Goal: Check status: Check status

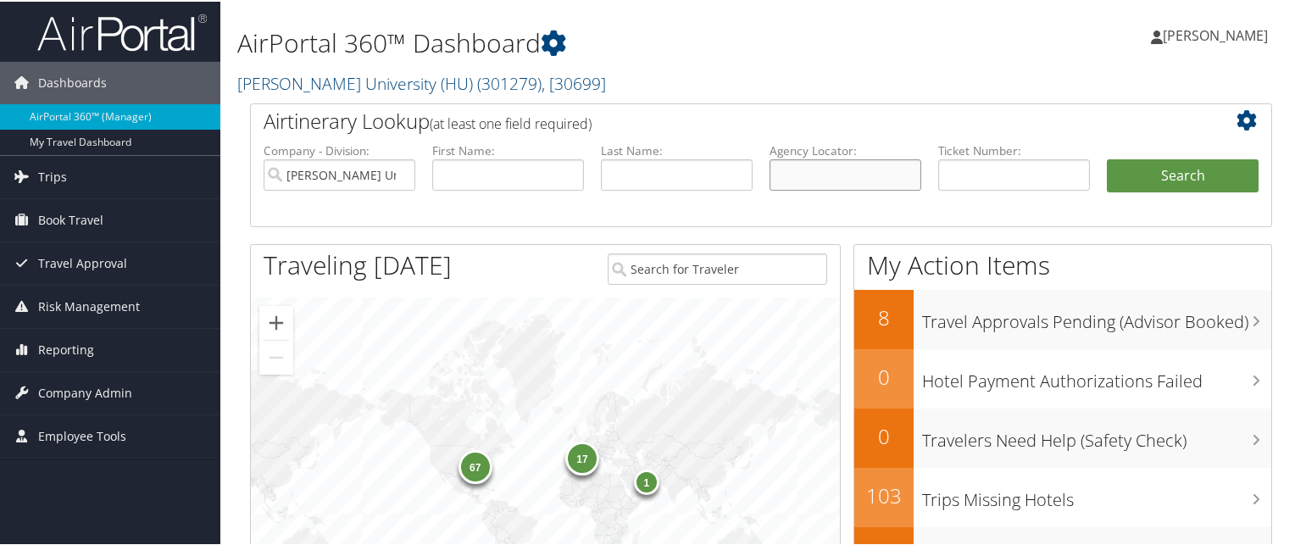
click at [813, 162] on input "text" at bounding box center [845, 173] width 152 height 31
paste input "BM6V6N"
type input "BM6V6N"
click at [1107, 158] on button "Search" at bounding box center [1183, 175] width 152 height 34
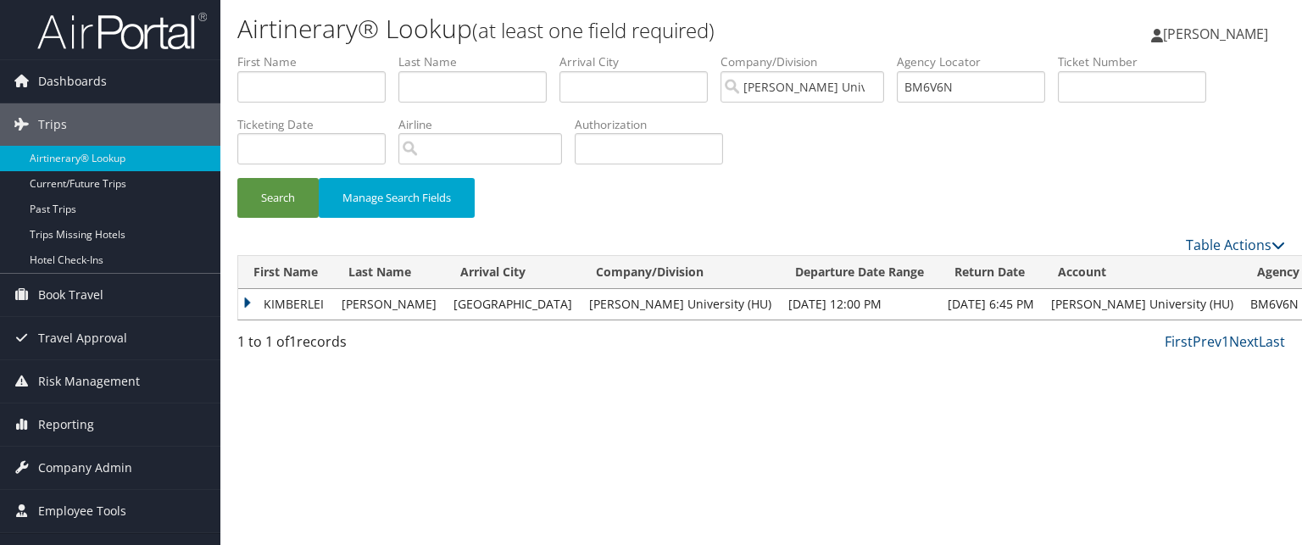
click at [345, 299] on td "RICHARDSON" at bounding box center [389, 304] width 112 height 31
click at [296, 300] on td "KIMBERLEI" at bounding box center [285, 304] width 95 height 31
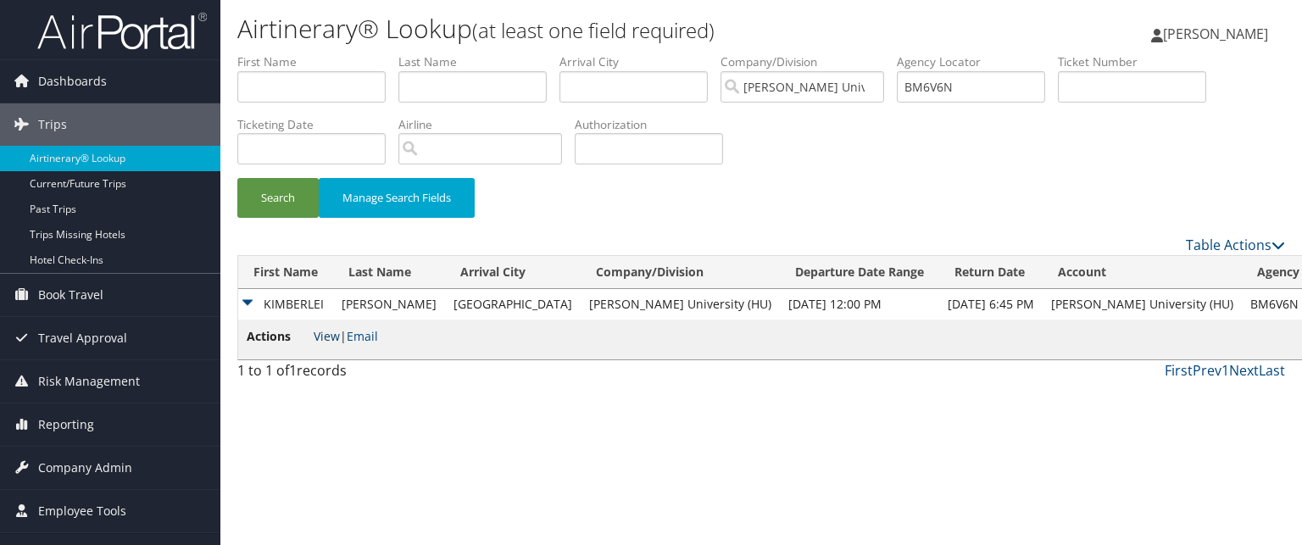
click at [329, 330] on link "View" at bounding box center [327, 336] width 26 height 16
click at [929, 80] on input "BM6V6N" at bounding box center [970, 86] width 148 height 31
paste input "BPC620"
type input "BPC620"
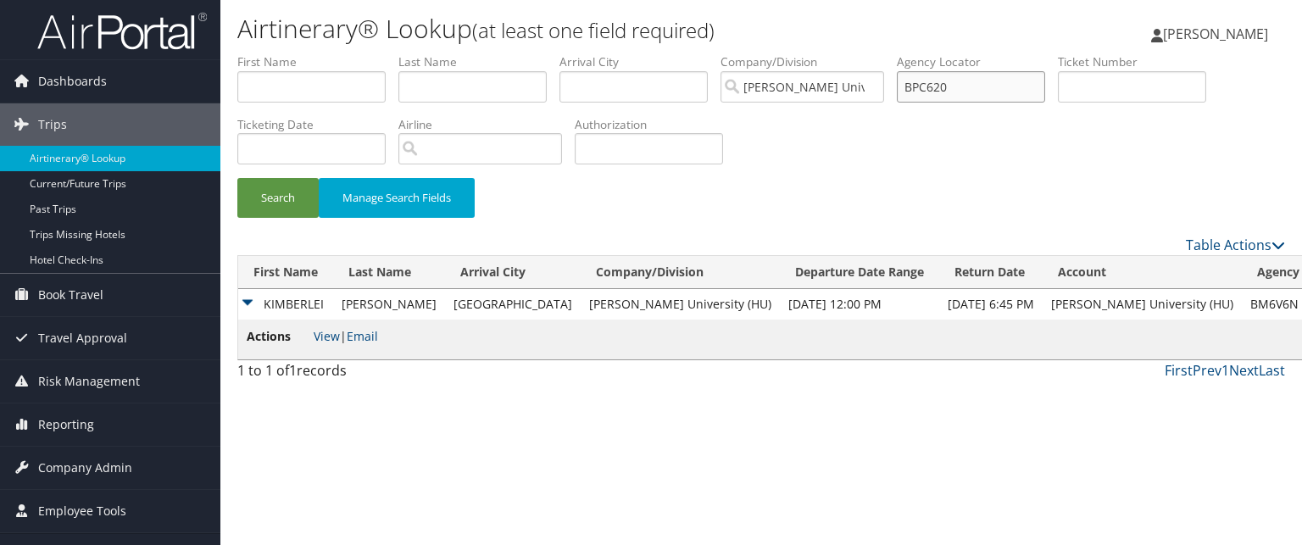
click at [237, 178] on button "Search" at bounding box center [277, 198] width 81 height 40
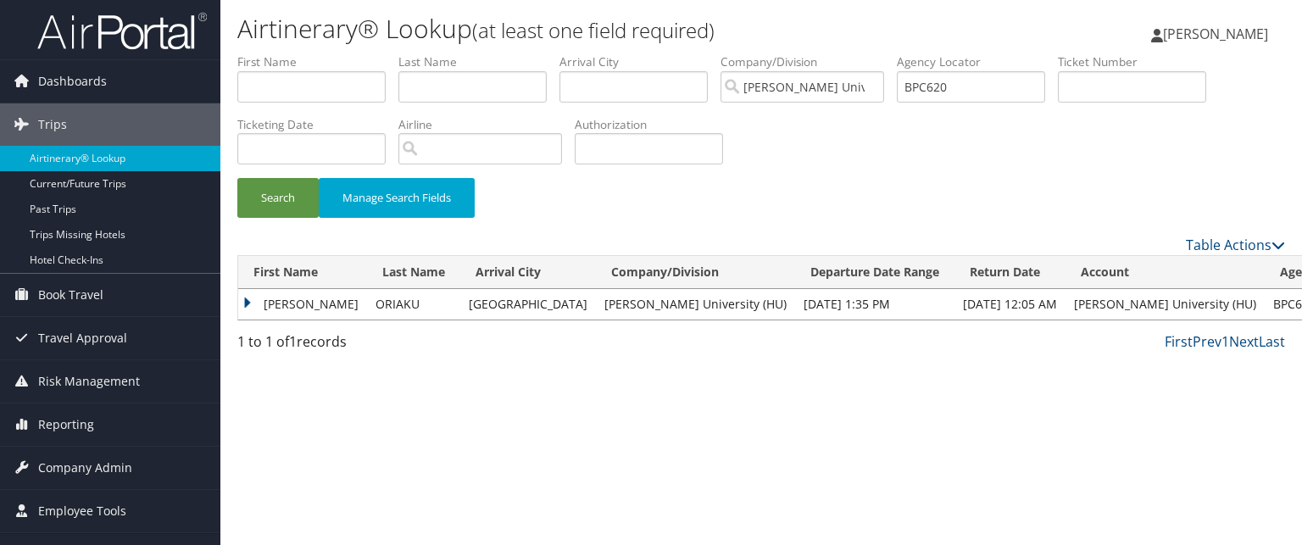
click at [286, 304] on td "SOCHIMA FRANCIS" at bounding box center [302, 304] width 129 height 31
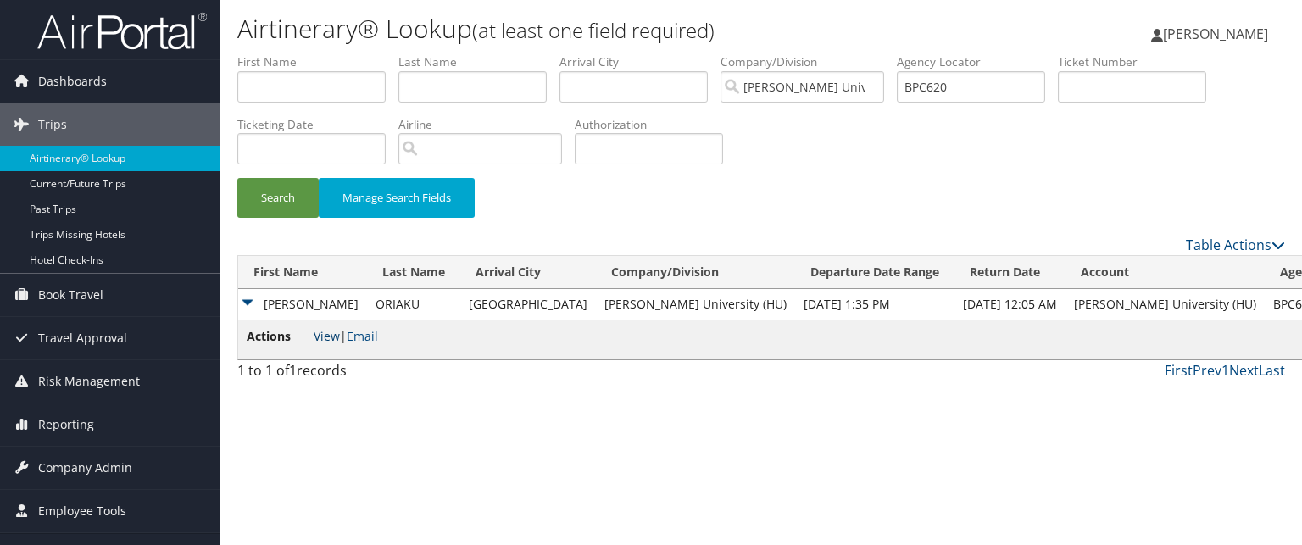
click at [336, 339] on link "View" at bounding box center [327, 336] width 26 height 16
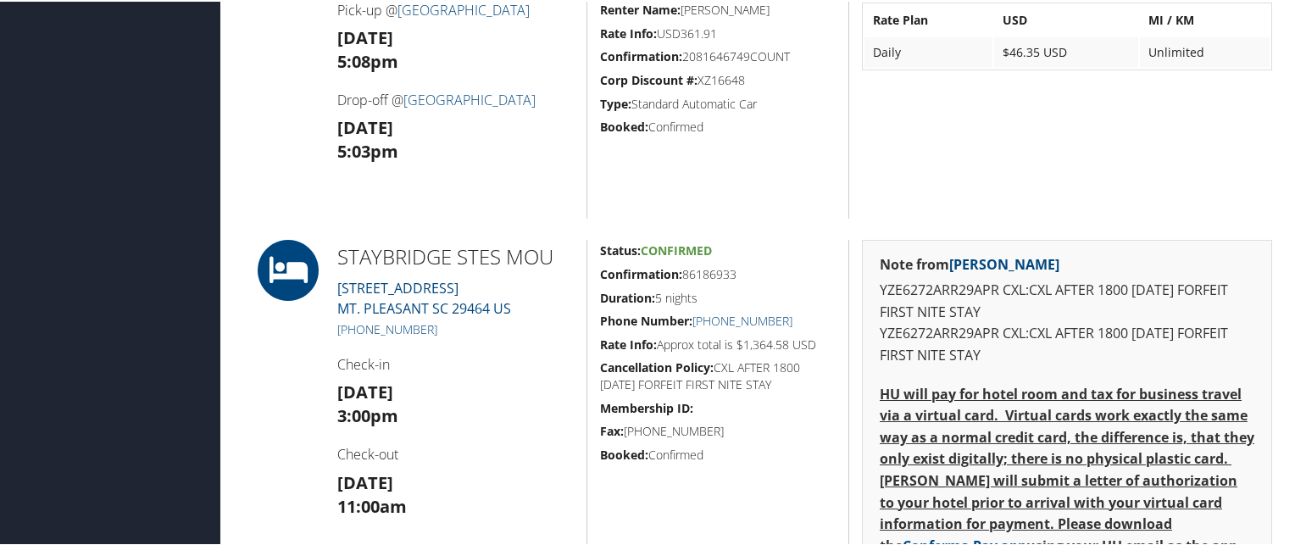
scroll to position [1410, 0]
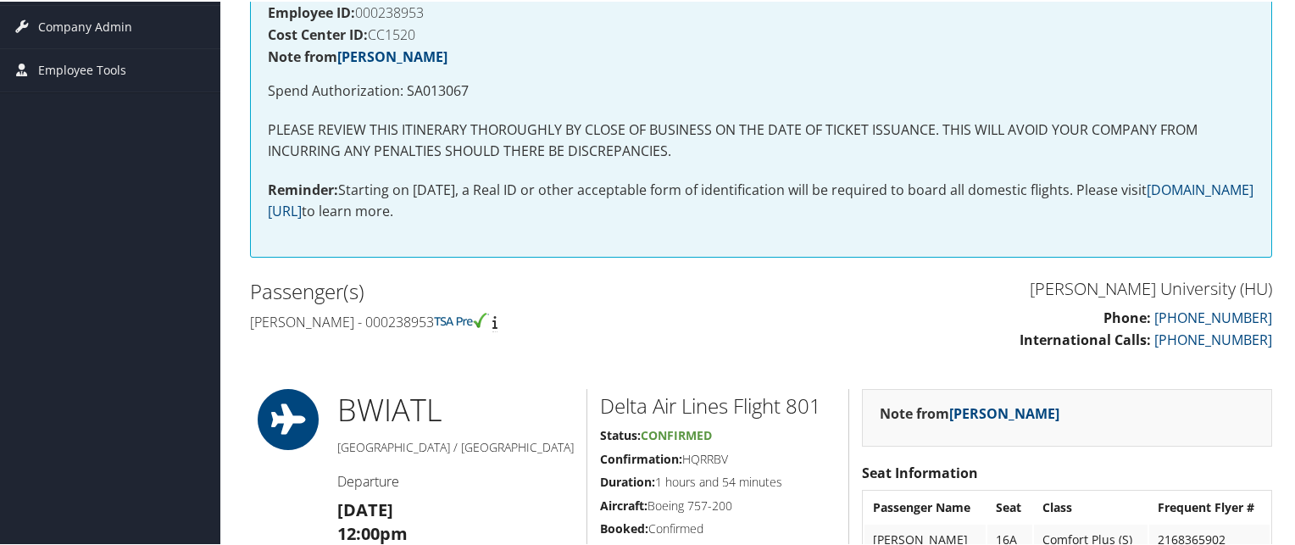
scroll to position [317, 0]
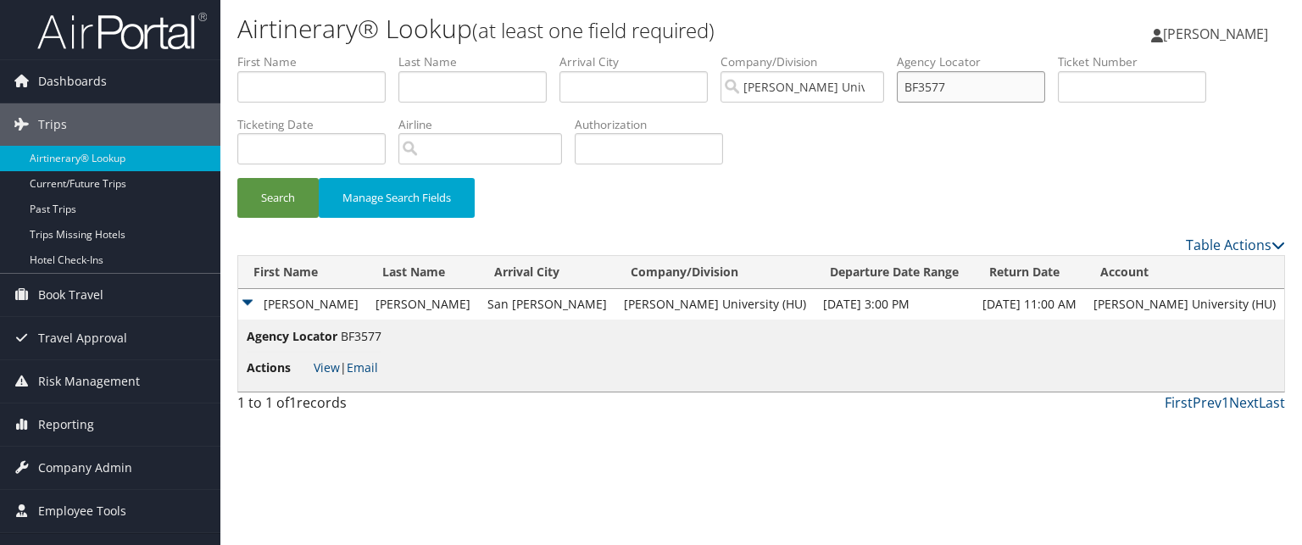
click at [930, 91] on input "BF3577" at bounding box center [970, 86] width 148 height 31
paste input "BQ898T"
type input "BQ898T"
click at [237, 178] on button "Search" at bounding box center [277, 198] width 81 height 40
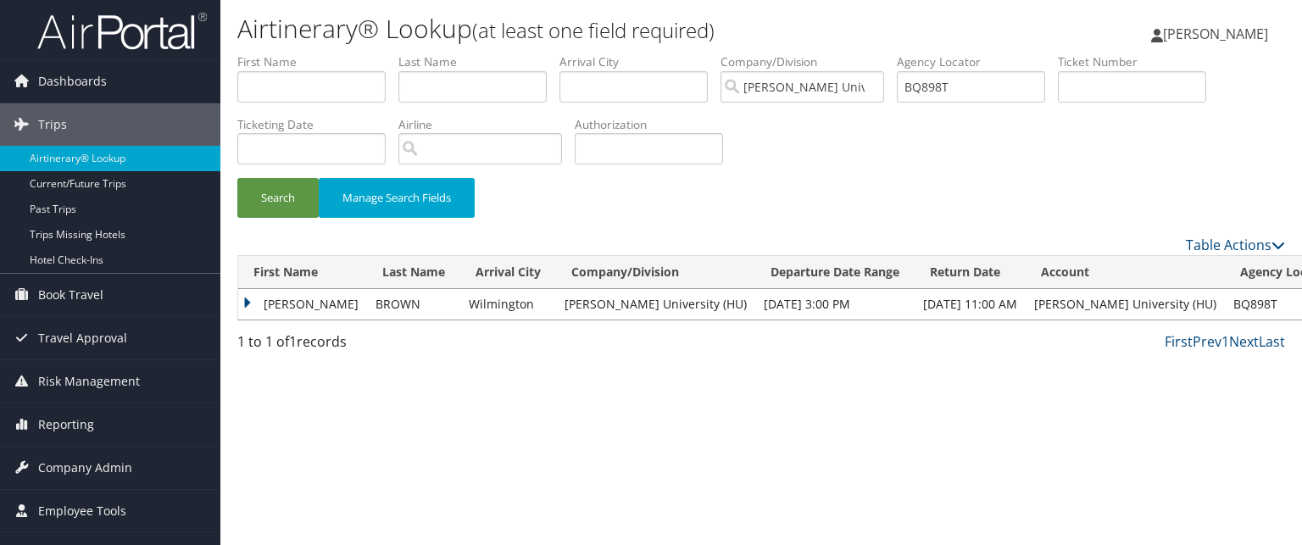
click at [264, 304] on td "CARL E" at bounding box center [302, 304] width 129 height 31
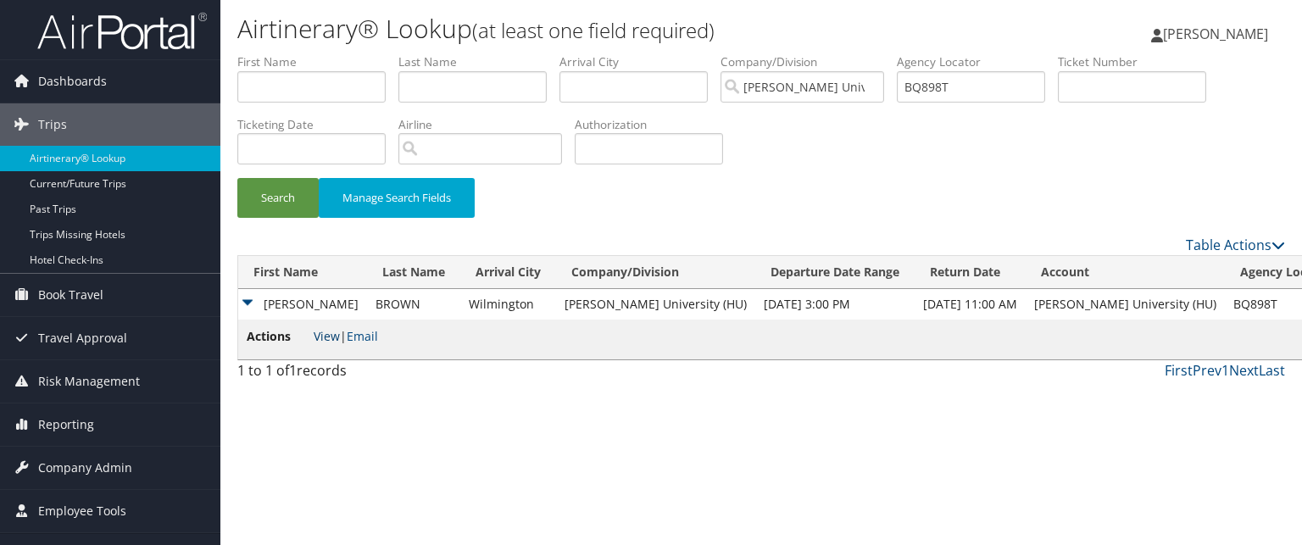
click at [322, 337] on link "View" at bounding box center [327, 336] width 26 height 16
click at [1006, 86] on input "BQ898T" at bounding box center [970, 86] width 148 height 31
paste input "BRBXZS"
type input "BRBXZS"
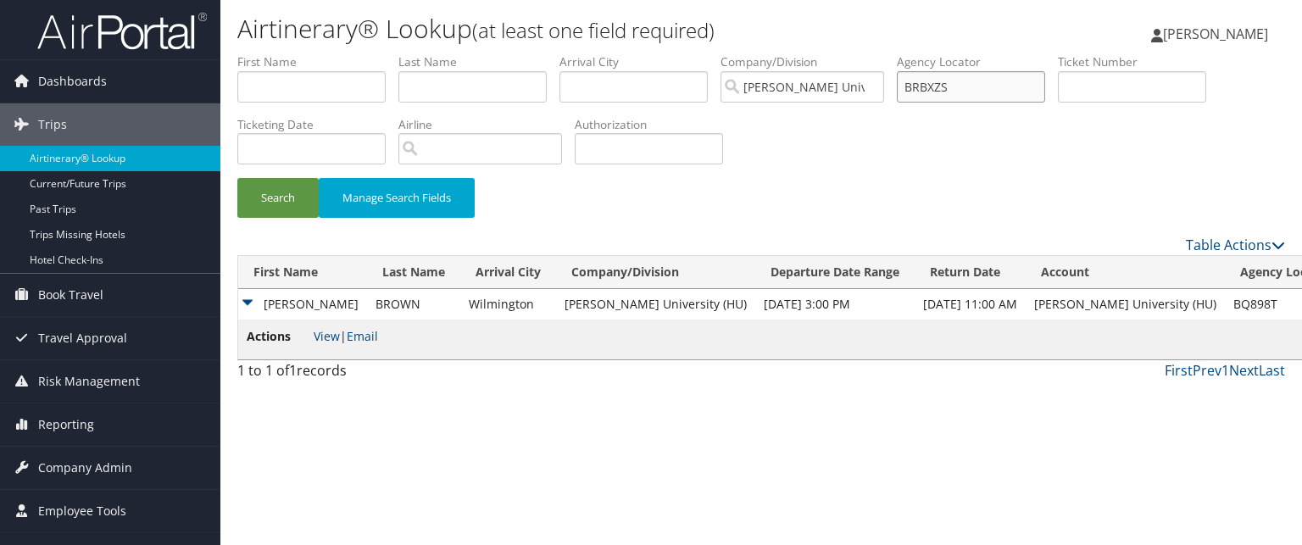
click at [237, 178] on button "Search" at bounding box center [277, 198] width 81 height 40
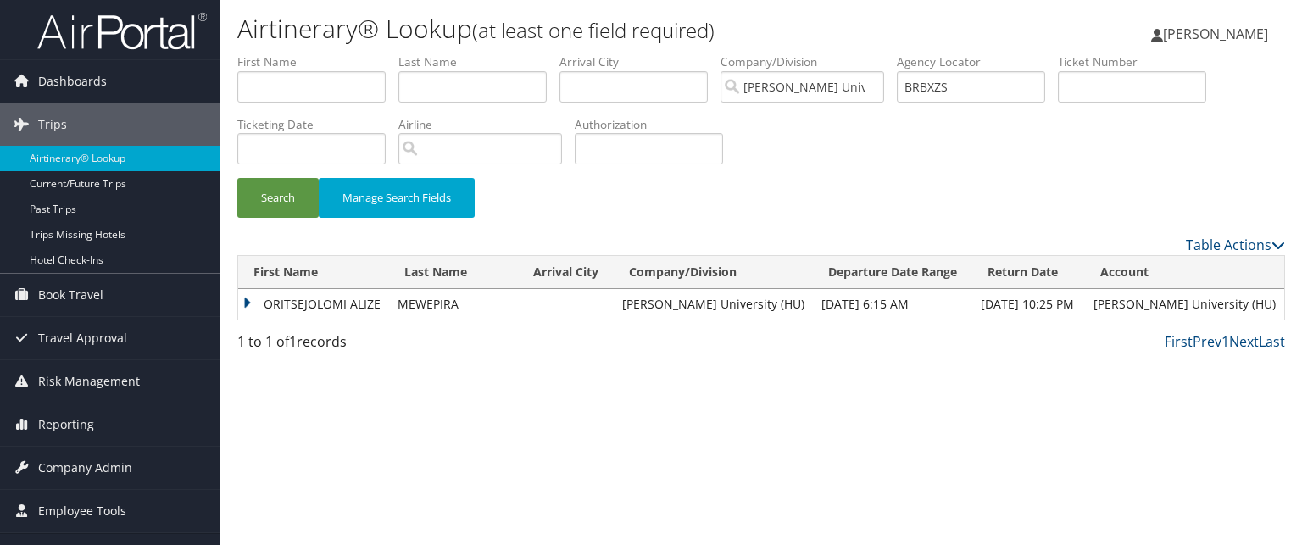
click at [240, 299] on td "ORITSEJOLOMI ALIZE" at bounding box center [313, 304] width 151 height 31
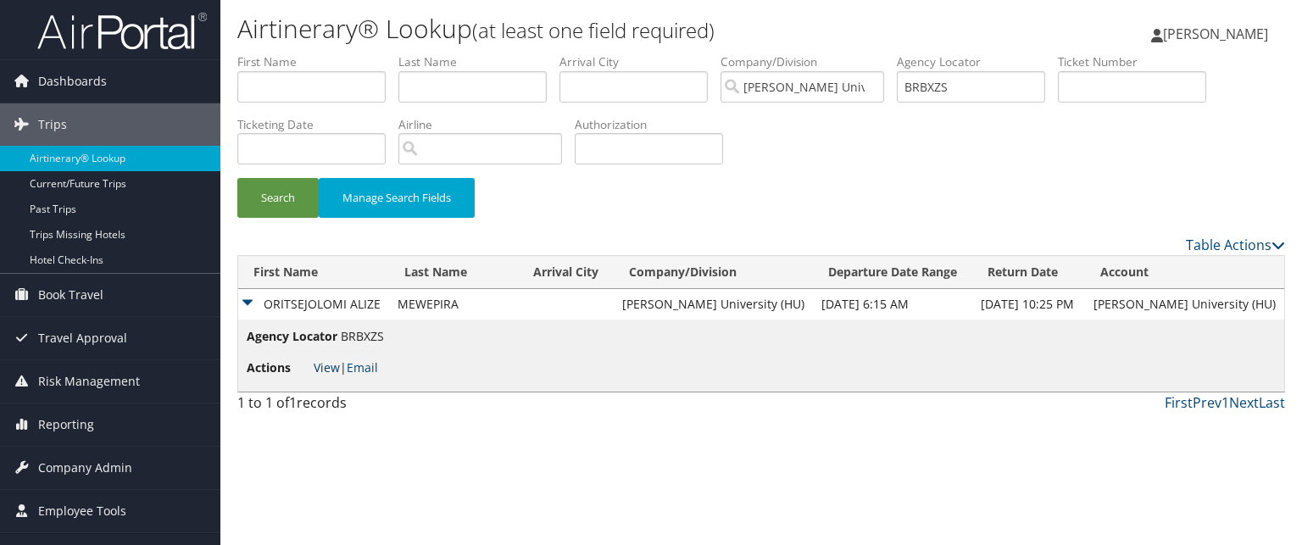
click at [320, 371] on link "View" at bounding box center [327, 367] width 26 height 16
click at [1013, 84] on input "BRBXZS" at bounding box center [970, 86] width 148 height 31
paste input "BRD6LC"
type input "BRD6LC"
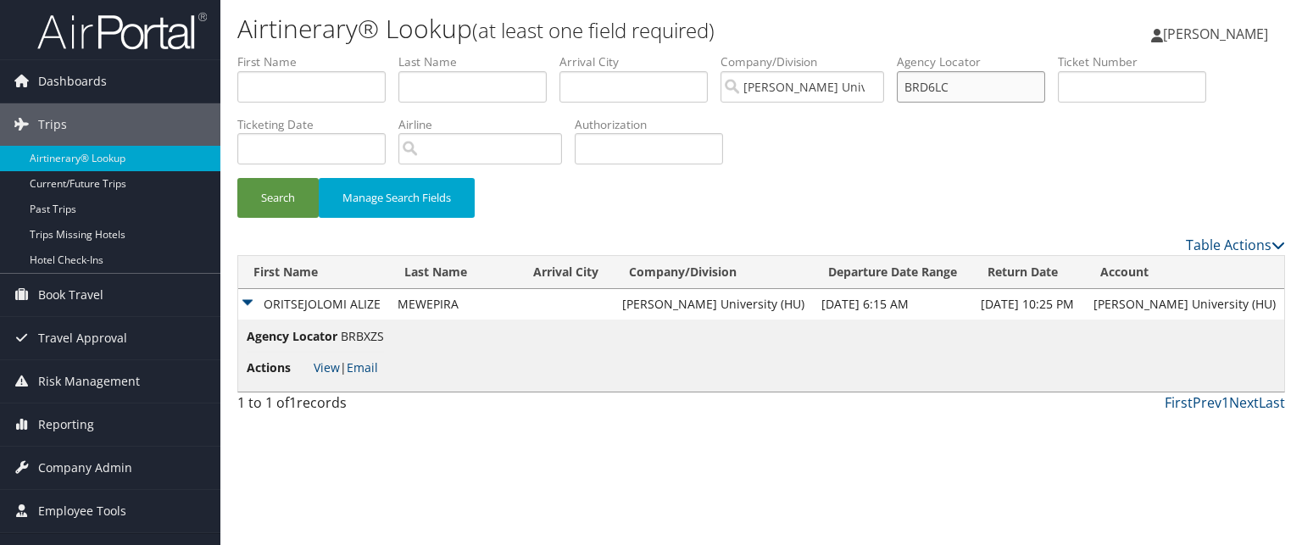
click at [237, 178] on button "Search" at bounding box center [277, 198] width 81 height 40
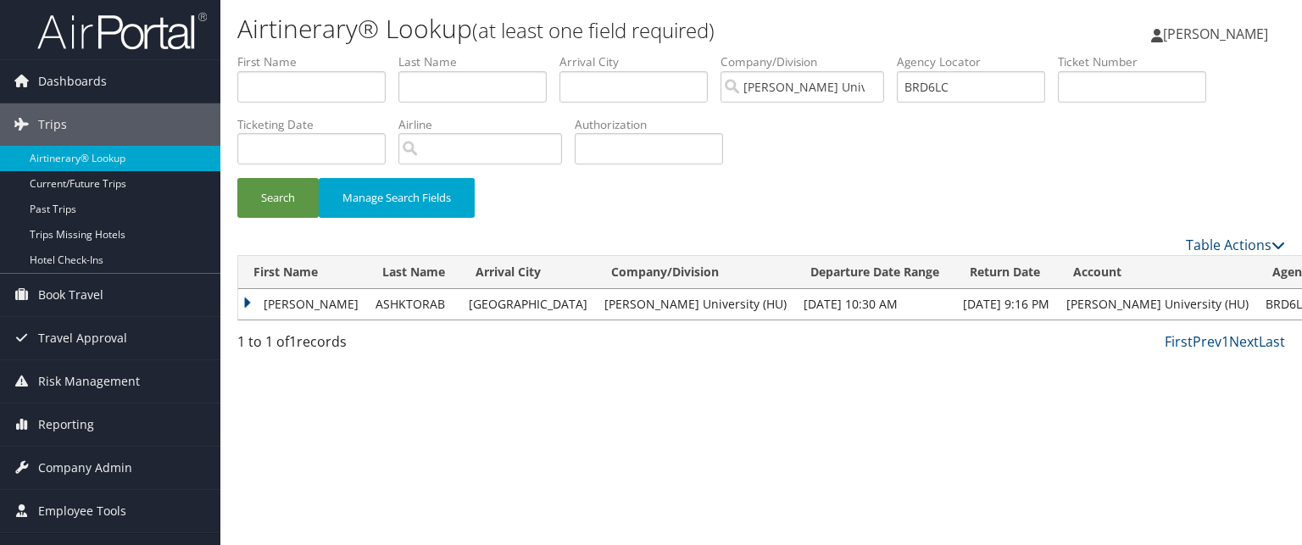
click at [272, 308] on td "HASSAN" at bounding box center [302, 304] width 129 height 31
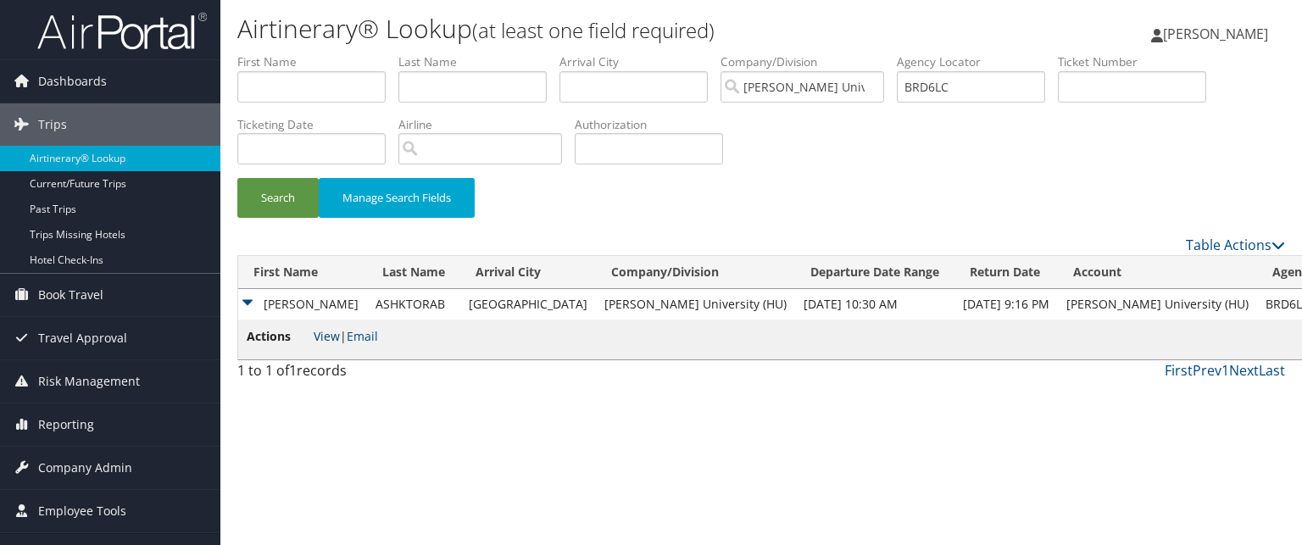
click at [316, 336] on link "View" at bounding box center [327, 336] width 26 height 16
click at [973, 95] on input "BRD6LC" at bounding box center [970, 86] width 148 height 31
paste input "C903JW"
type input "C903JW"
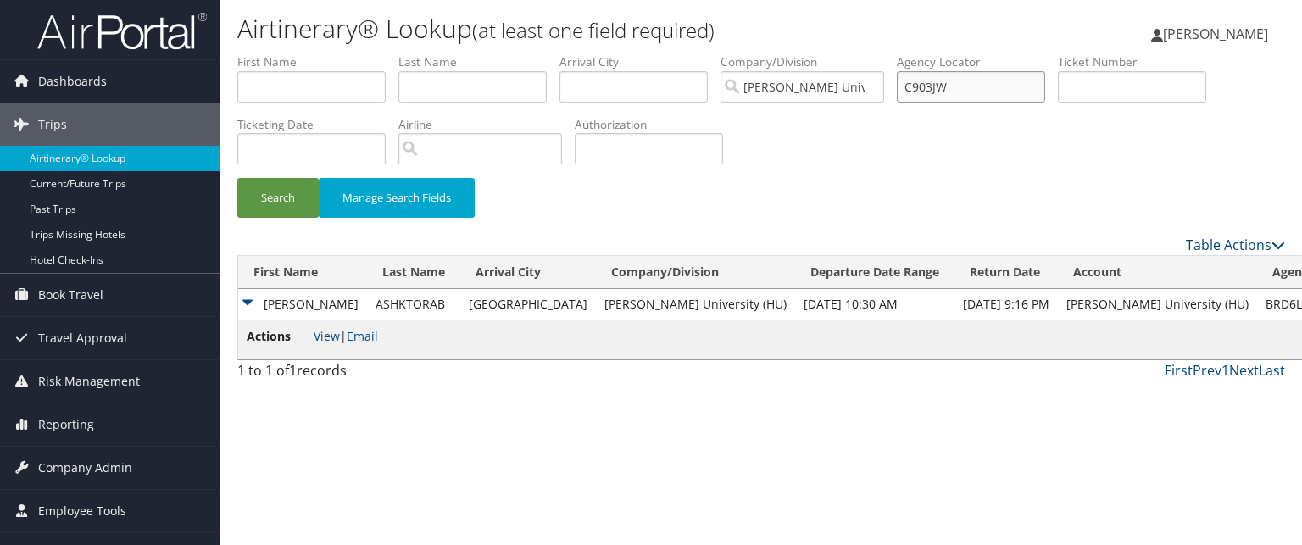
click at [237, 178] on button "Search" at bounding box center [277, 198] width 81 height 40
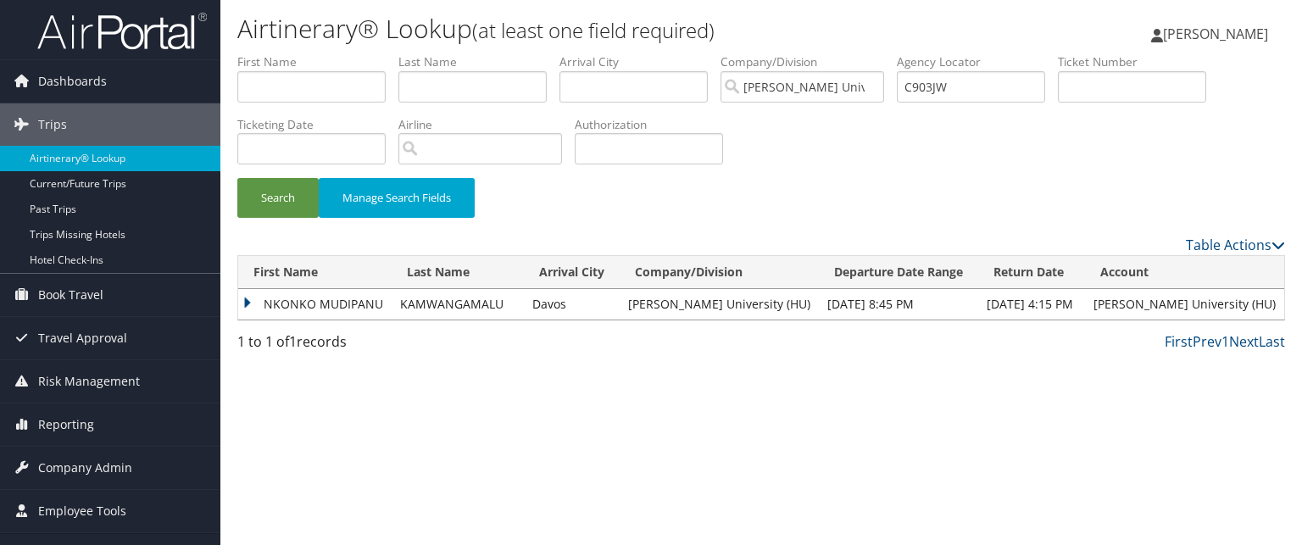
click at [283, 311] on td "NKONKO MUDIPANU" at bounding box center [314, 304] width 153 height 31
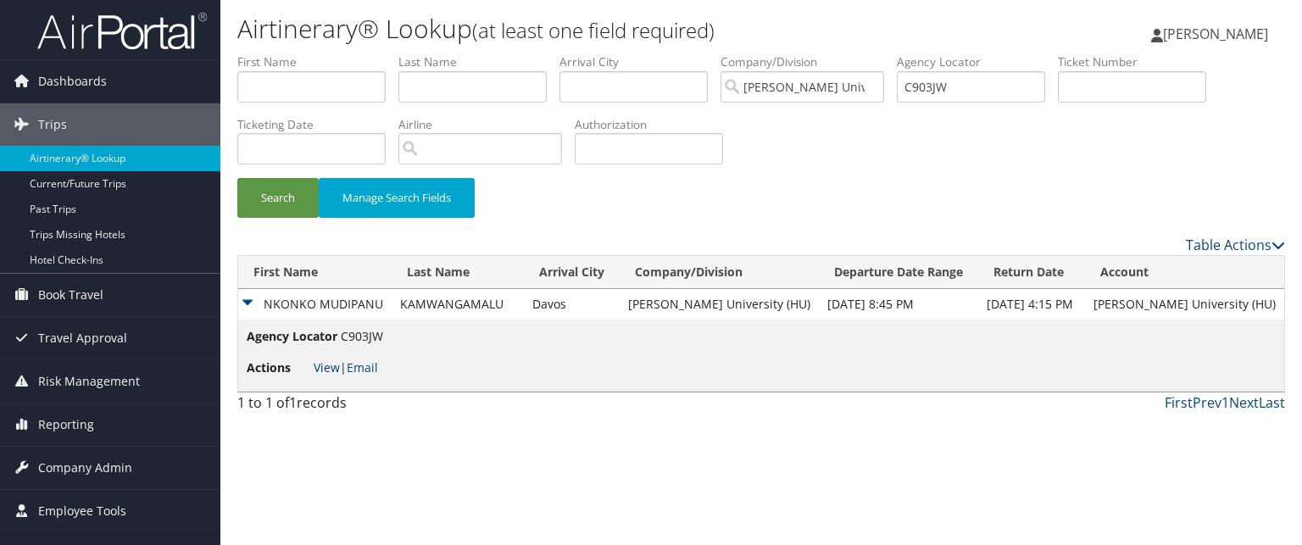
click at [329, 366] on link "View" at bounding box center [327, 367] width 26 height 16
click at [970, 94] on input "C903JW" at bounding box center [970, 86] width 148 height 31
paste input "C8BMDS"
type input "C8BMDS"
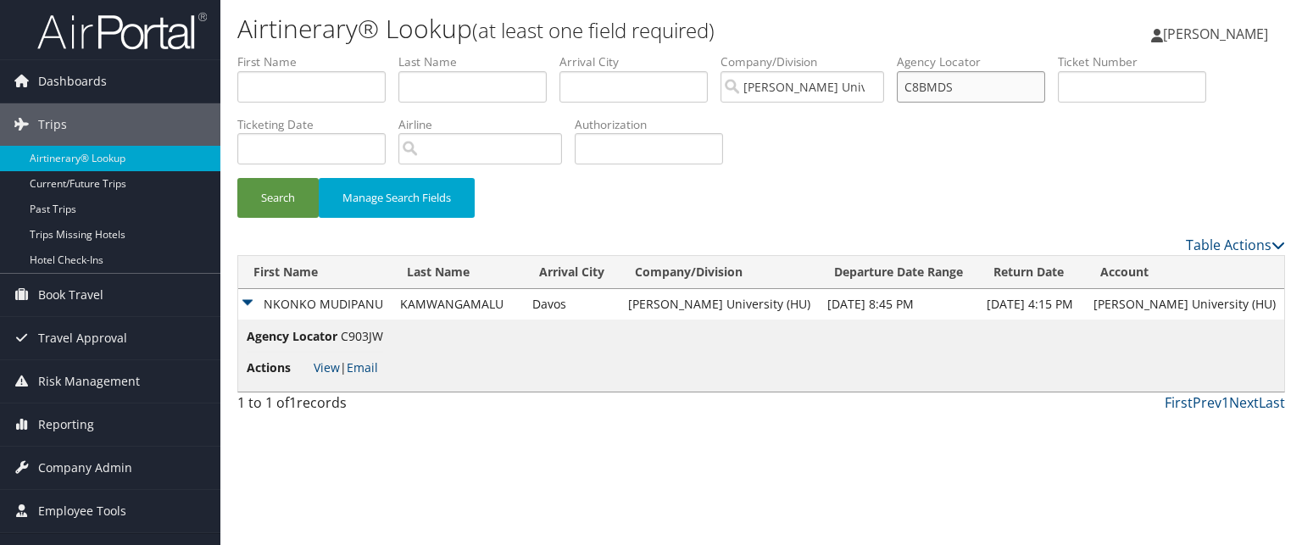
click at [237, 178] on button "Search" at bounding box center [277, 198] width 81 height 40
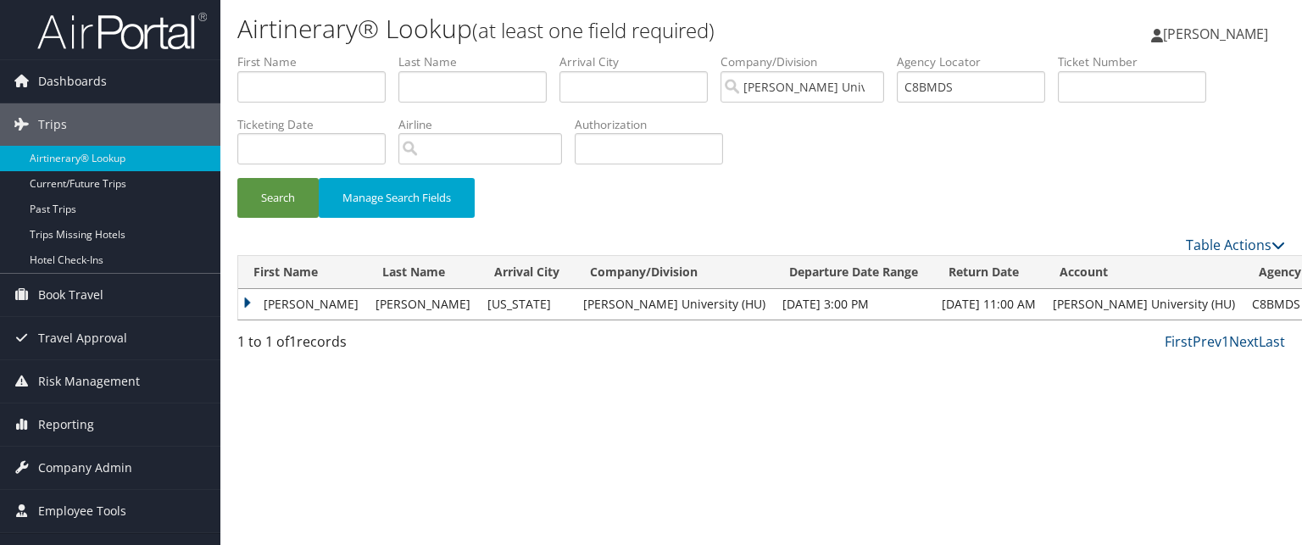
click at [249, 299] on td "SHAWN" at bounding box center [302, 304] width 129 height 31
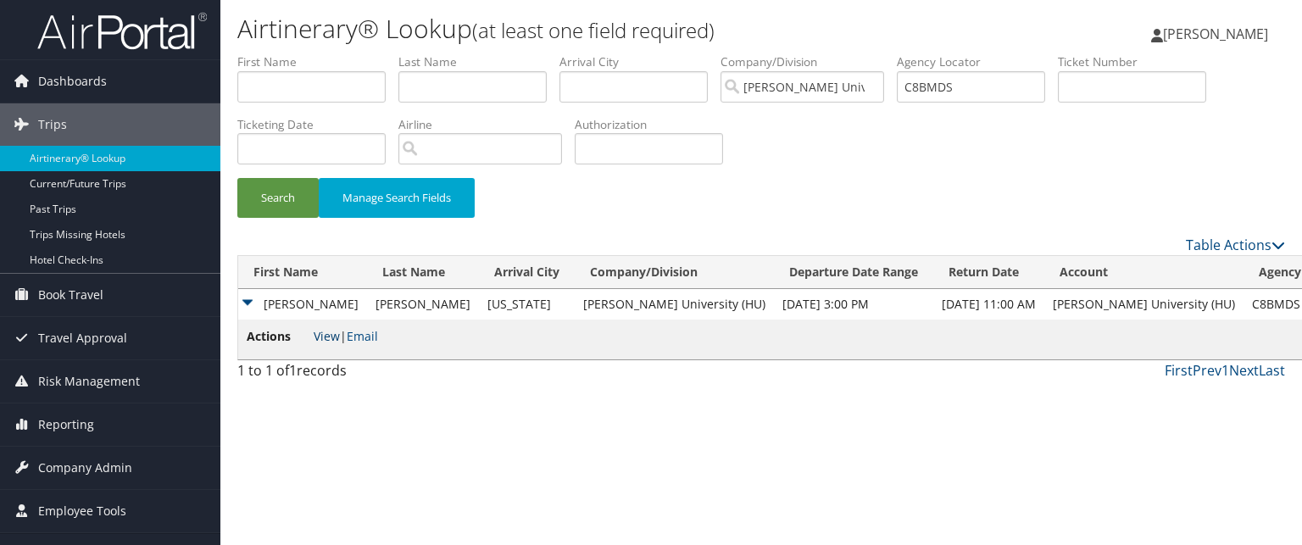
click at [321, 339] on link "View" at bounding box center [327, 336] width 26 height 16
click at [1001, 89] on input "C8BMDS" at bounding box center [970, 86] width 148 height 31
paste input "C88WTD"
type input "C88WTD"
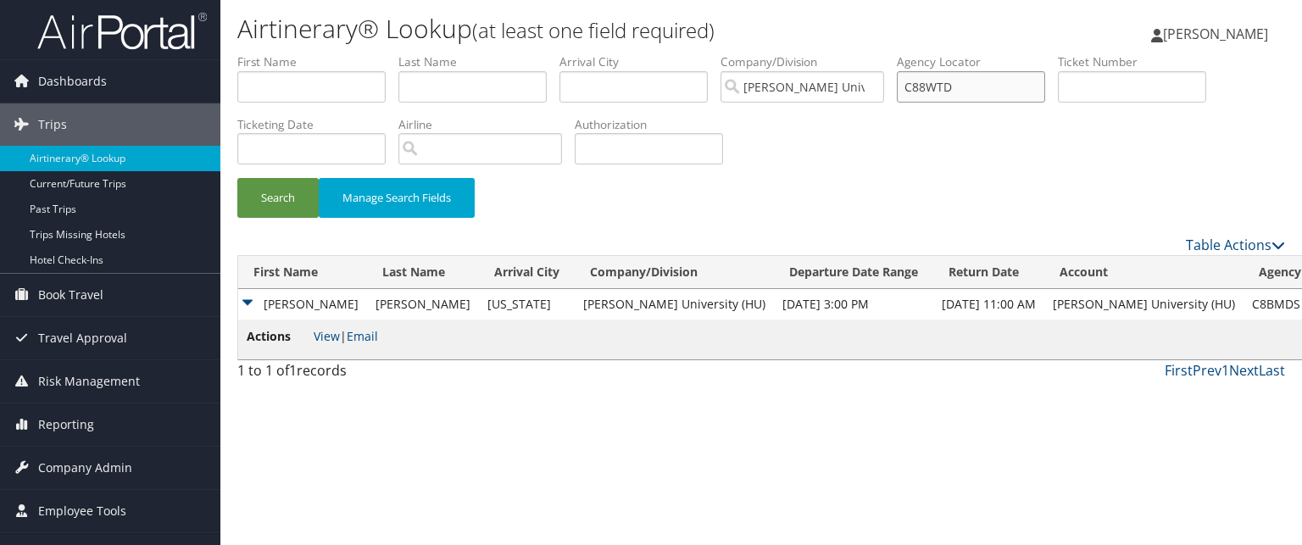
click at [237, 178] on button "Search" at bounding box center [277, 198] width 81 height 40
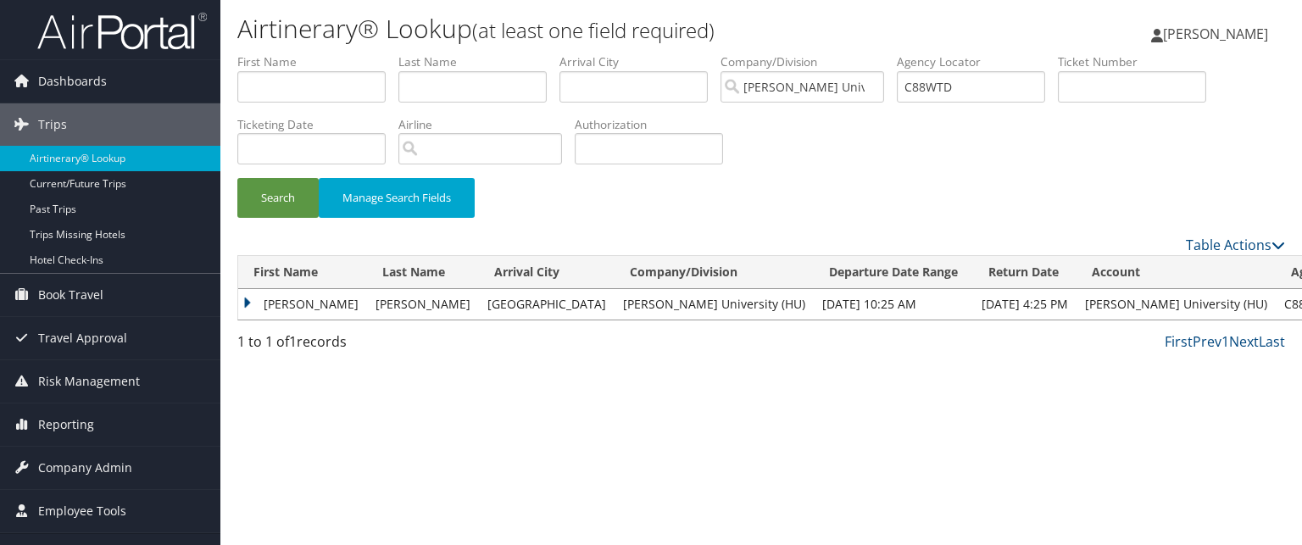
click at [774, 436] on div "Airtinerary® Lookup (at least one field required) Anthony Dosunmu Anthony Dosun…" at bounding box center [760, 272] width 1081 height 545
click at [722, 413] on div "Airtinerary® Lookup (at least one field required) Anthony Dosunmu Anthony Dosun…" at bounding box center [760, 272] width 1081 height 545
click at [664, 426] on div "Airtinerary® Lookup (at least one field required) Anthony Dosunmu Anthony Dosun…" at bounding box center [760, 272] width 1081 height 545
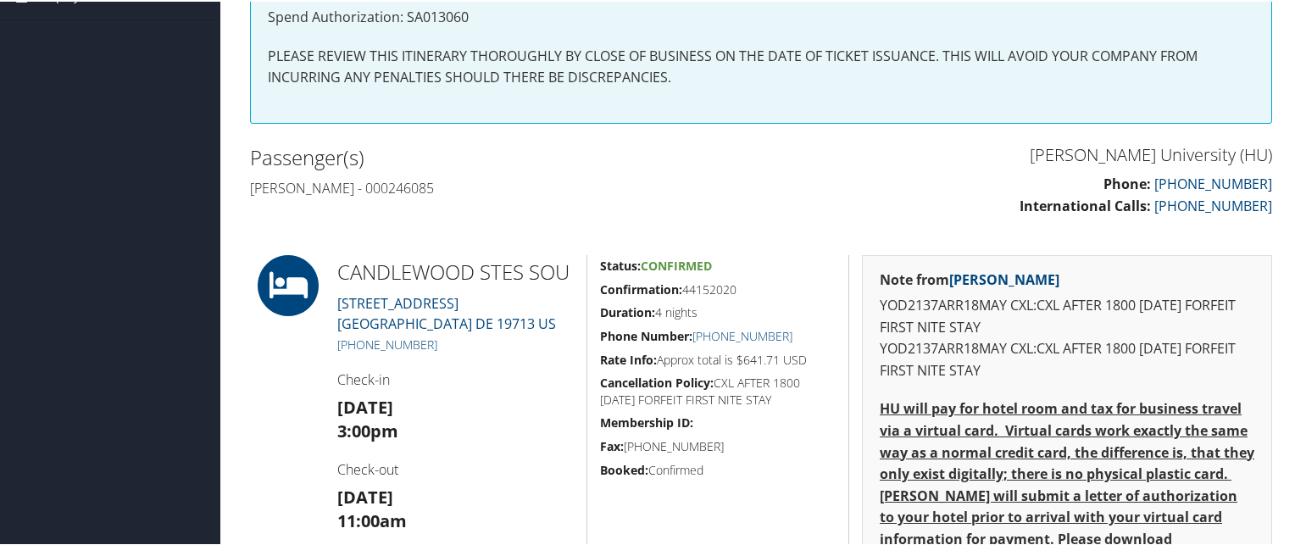
scroll to position [386, 0]
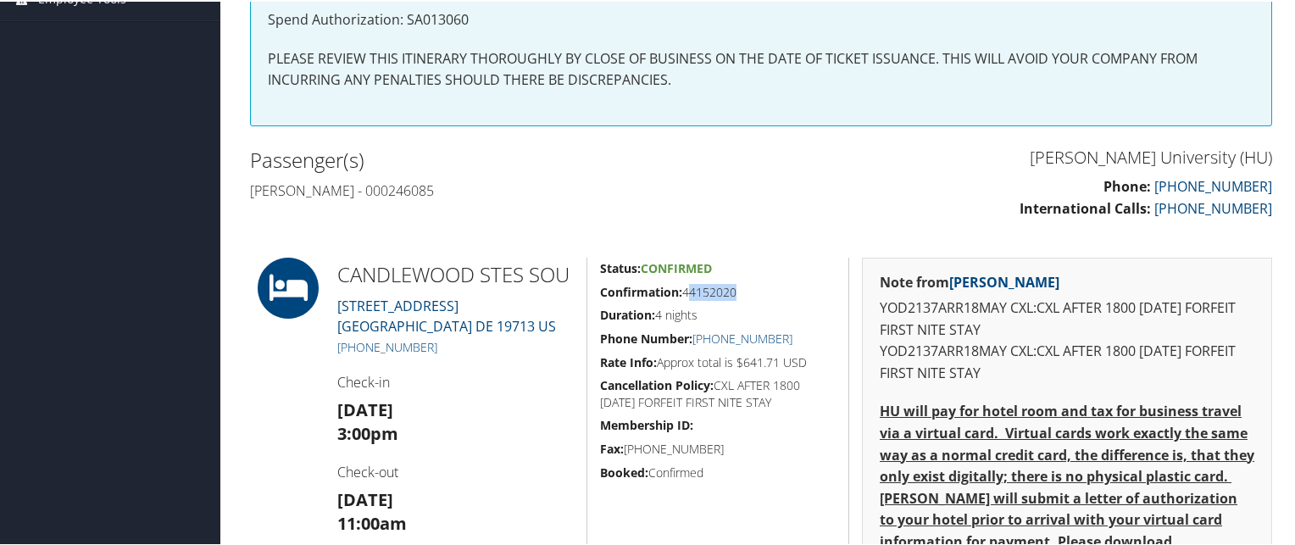
drag, startPoint x: 686, startPoint y: 291, endPoint x: 733, endPoint y: 285, distance: 47.9
click at [733, 285] on h5 "Confirmation: 44152020" at bounding box center [718, 290] width 236 height 17
click at [735, 286] on h5 "Confirmation: 44152020" at bounding box center [718, 290] width 236 height 17
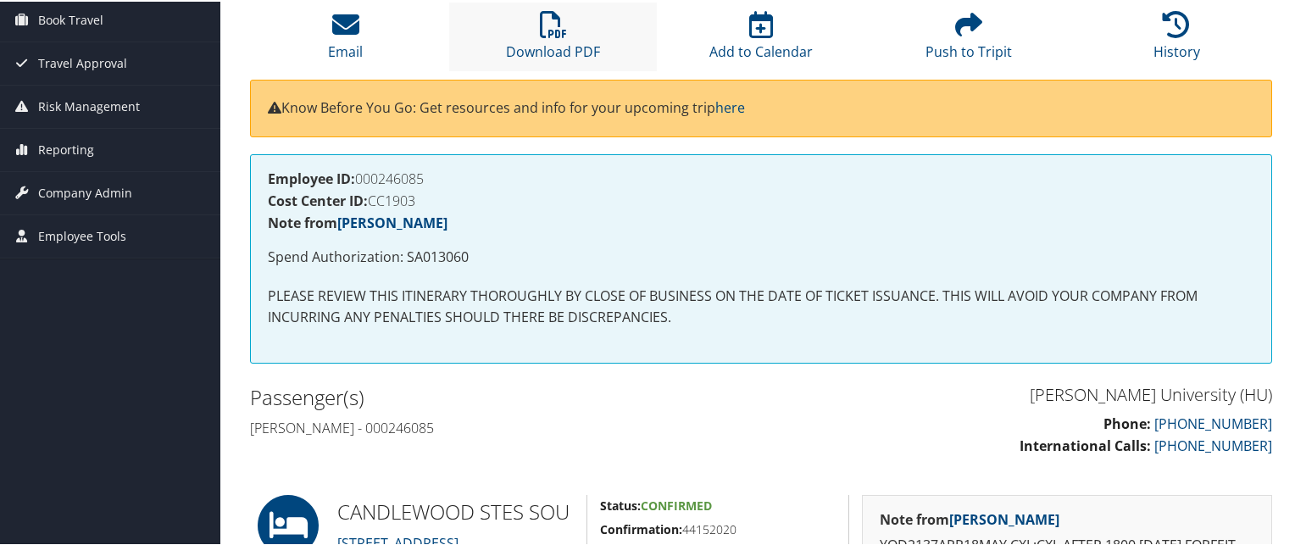
scroll to position [0, 0]
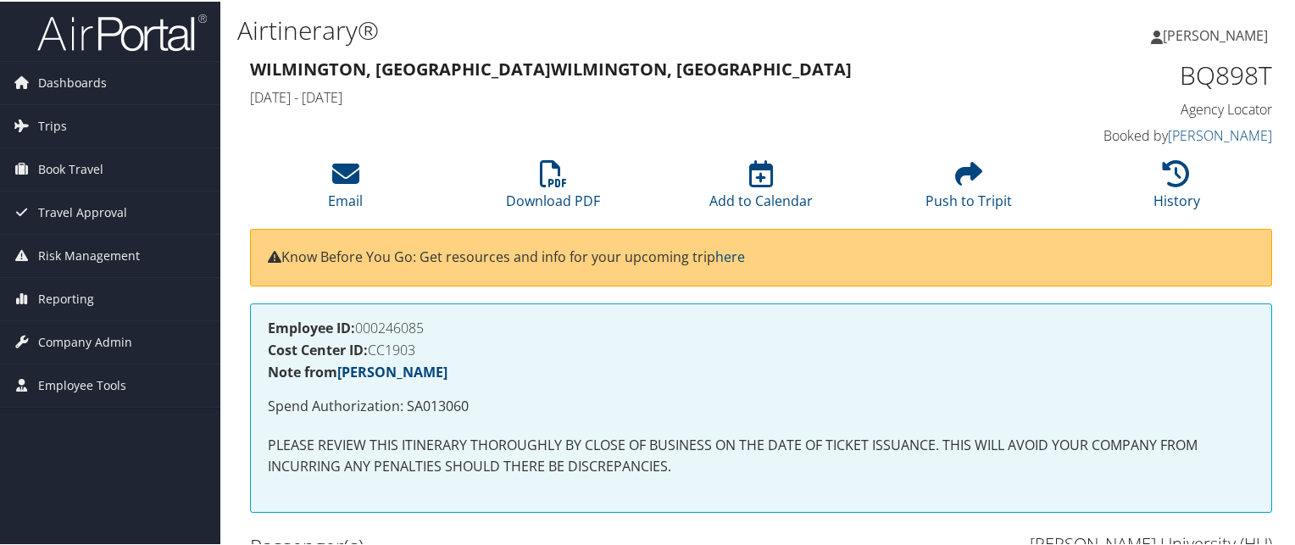
drag, startPoint x: 421, startPoint y: 325, endPoint x: 444, endPoint y: 331, distance: 23.9
click at [444, 331] on h4 "Employee ID: 000246085" at bounding box center [761, 326] width 986 height 14
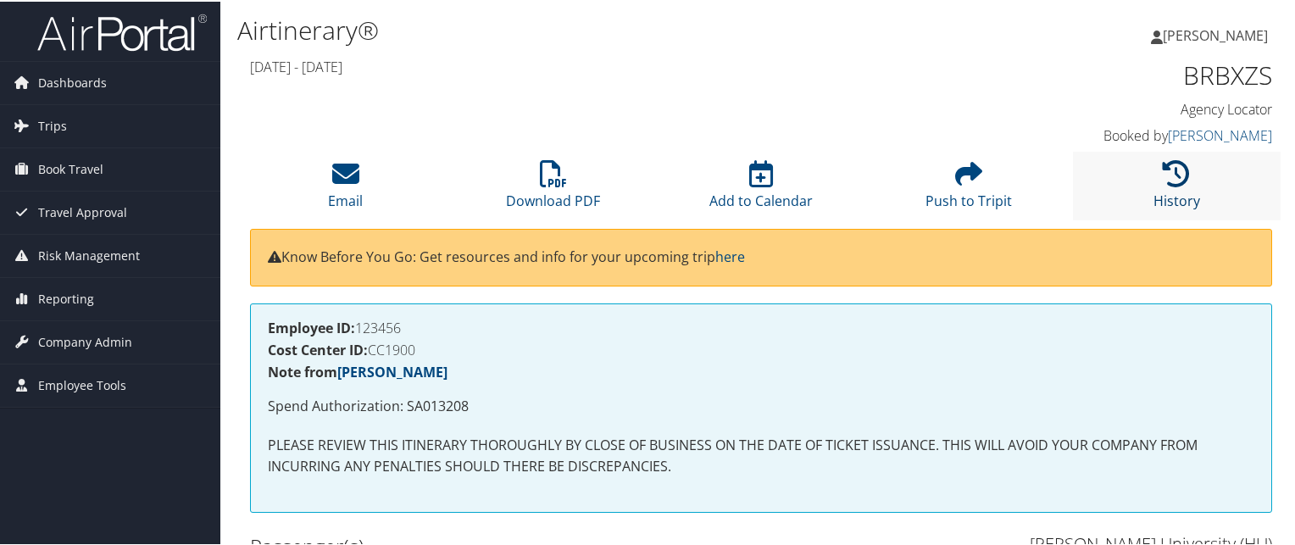
click at [1171, 179] on icon at bounding box center [1176, 171] width 27 height 27
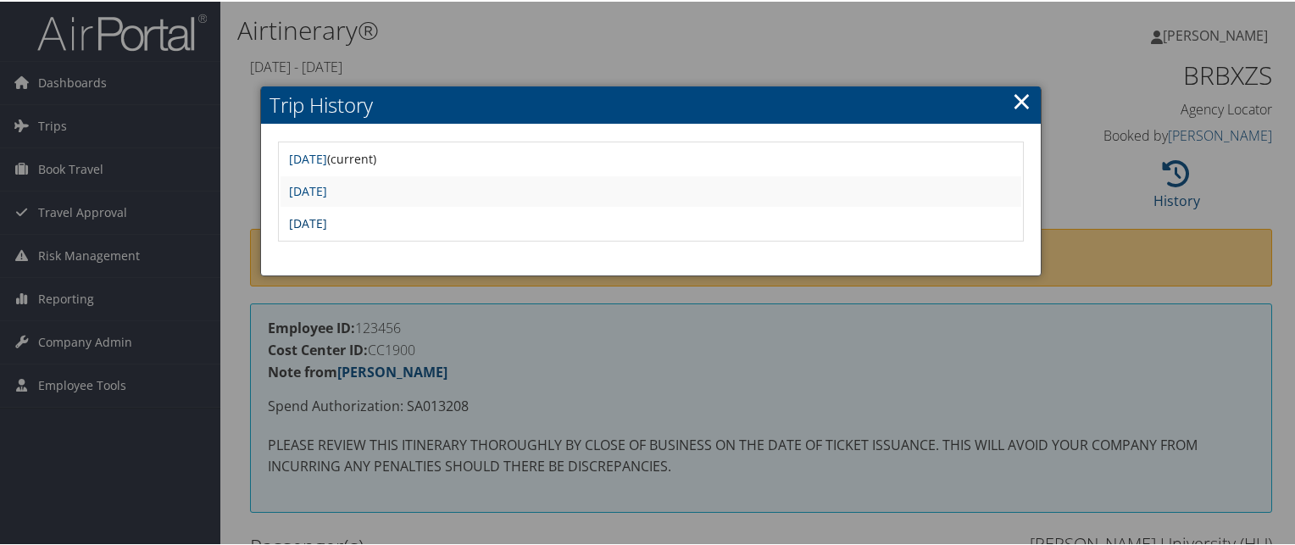
click at [327, 214] on link "[DATE]" at bounding box center [308, 222] width 38 height 16
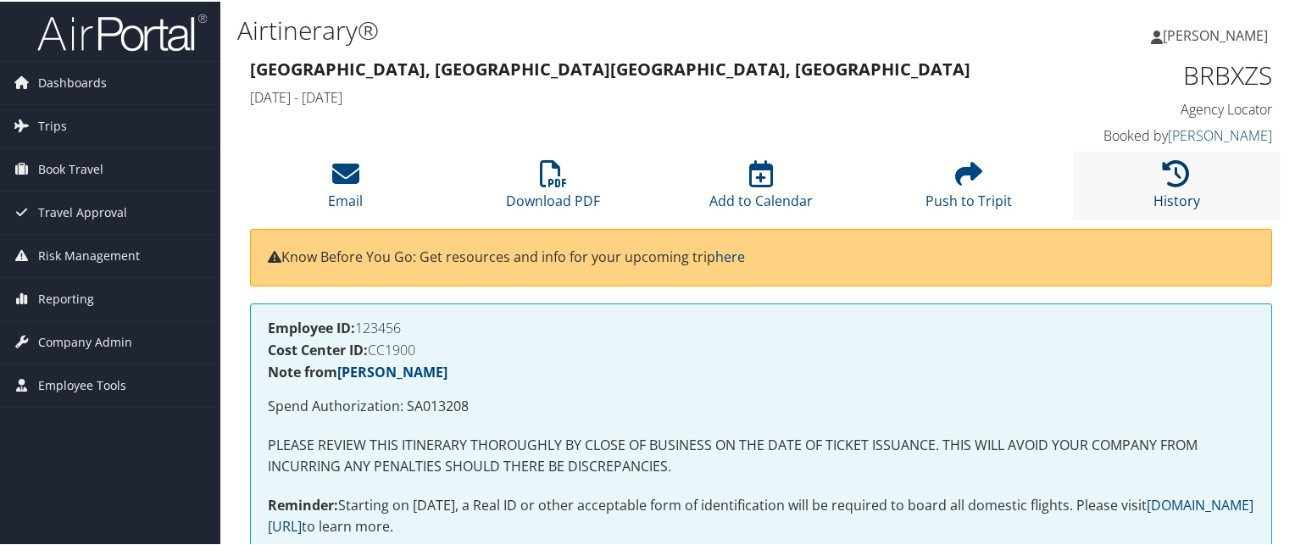
click at [1183, 179] on icon at bounding box center [1176, 171] width 27 height 27
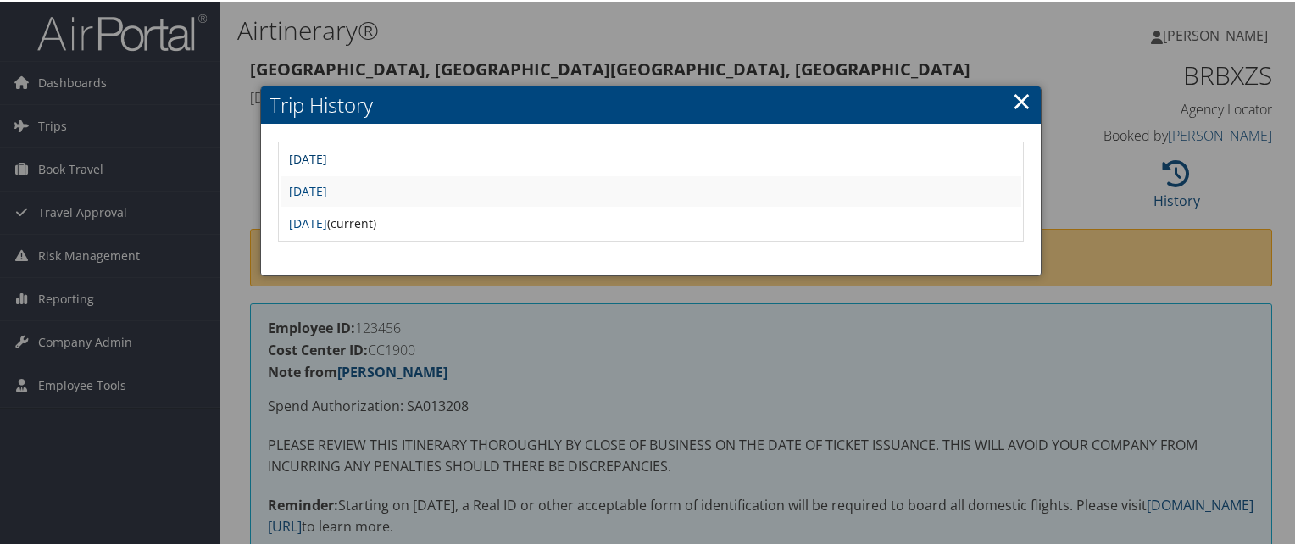
click at [327, 157] on link "[DATE]" at bounding box center [308, 157] width 38 height 16
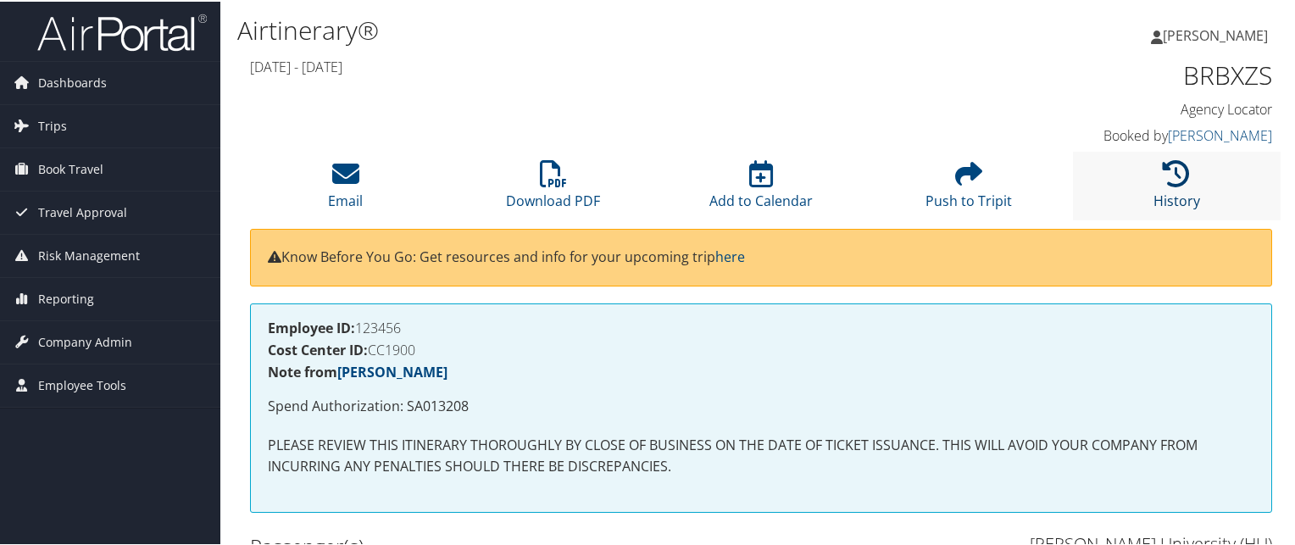
click at [1153, 194] on link "History" at bounding box center [1176, 188] width 47 height 41
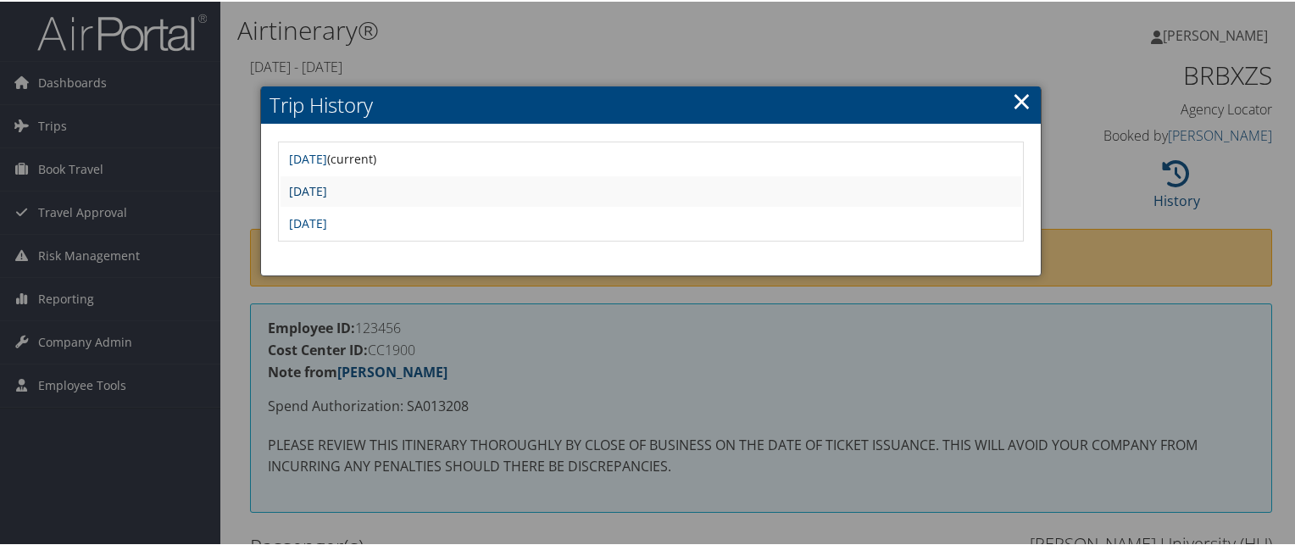
click at [327, 189] on link "[DATE]" at bounding box center [308, 189] width 38 height 16
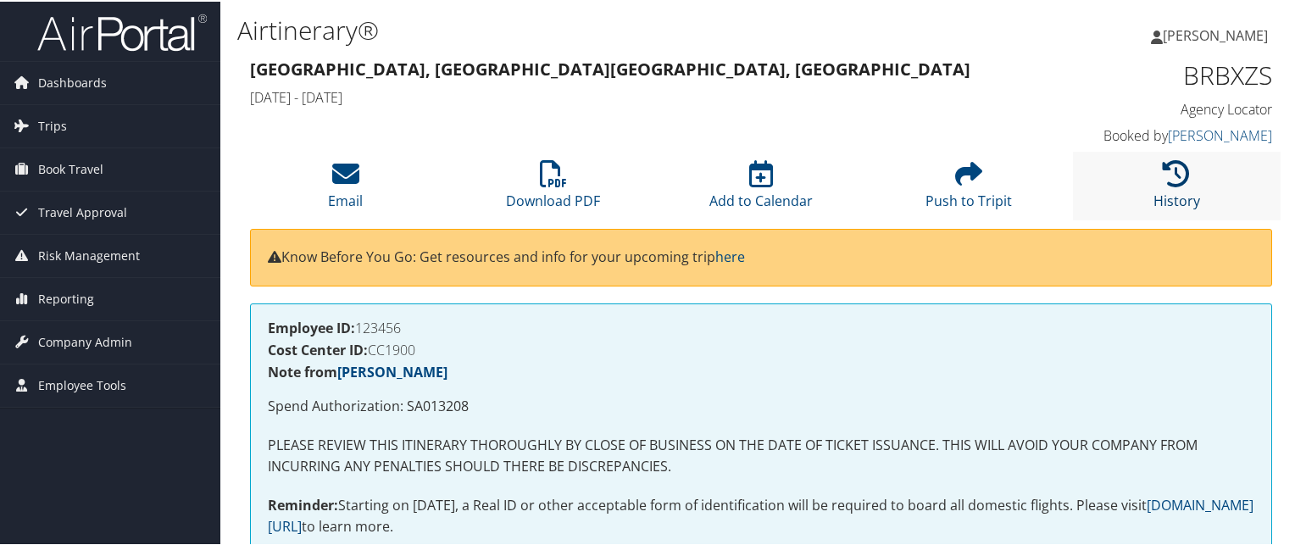
click at [1163, 182] on icon at bounding box center [1176, 171] width 27 height 27
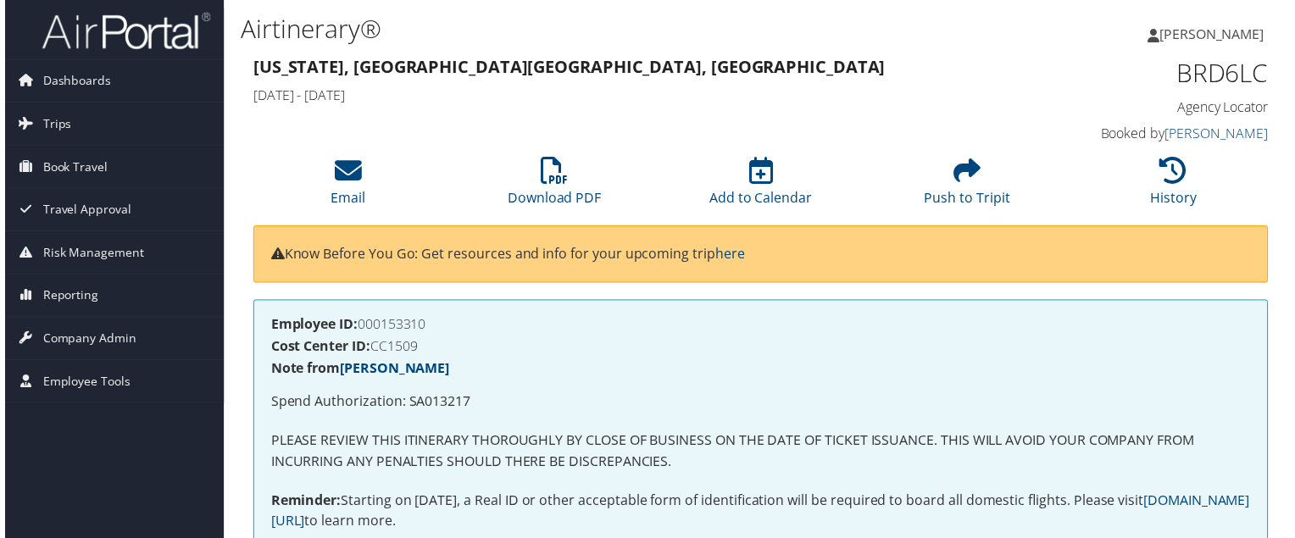
click at [617, 306] on div "Employee ID: 000153310 Cost Center ID: CC1509 Note from Crystal Harris Spend Au…" at bounding box center [761, 436] width 1022 height 269
click at [1163, 168] on icon at bounding box center [1176, 171] width 27 height 27
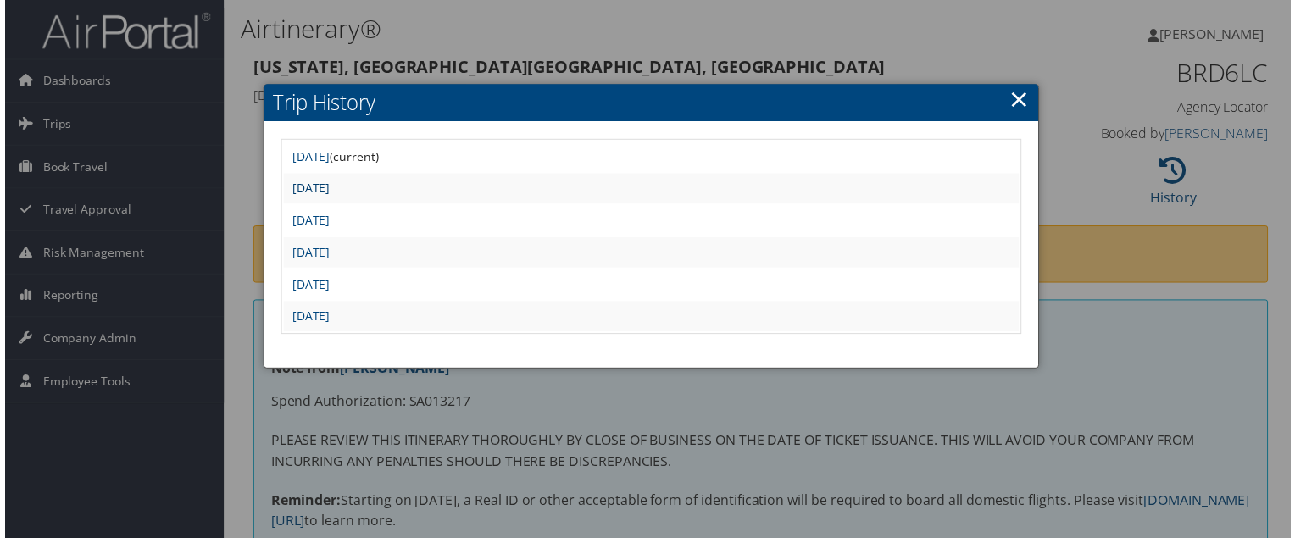
click at [327, 188] on link "Thu Mar 20 21:11:08 MDT 2025" at bounding box center [308, 189] width 38 height 16
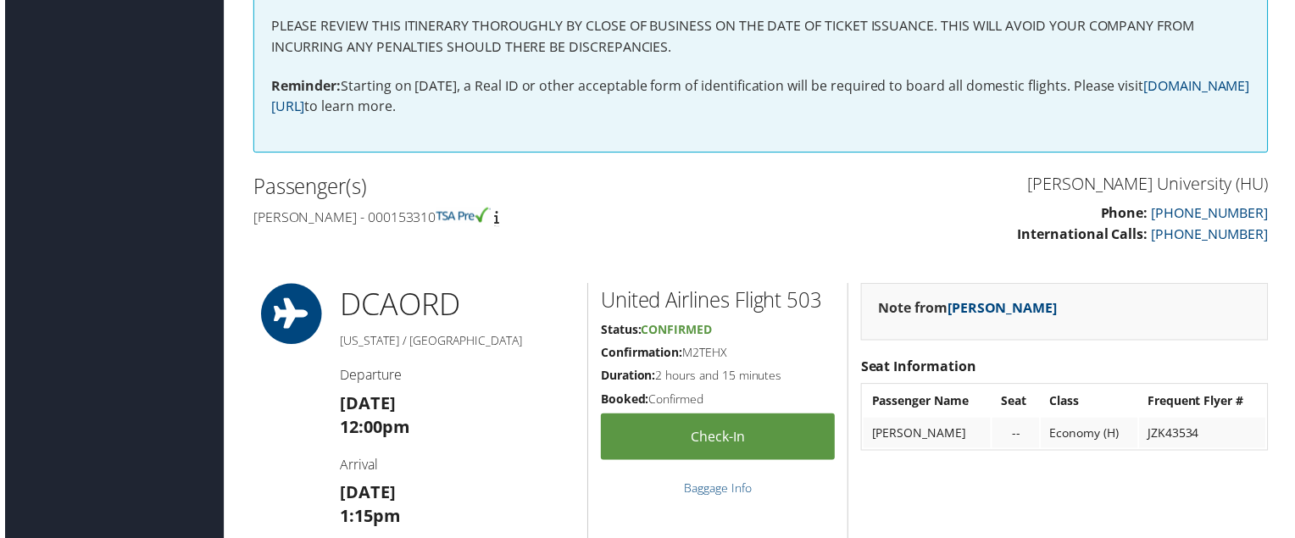
scroll to position [147, 0]
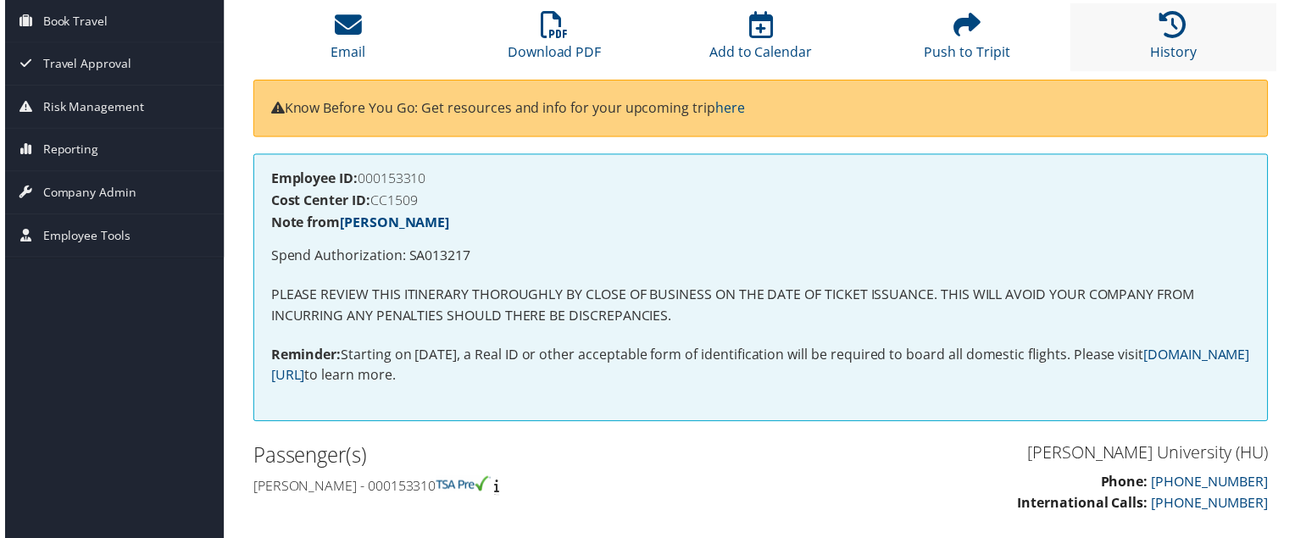
click at [1185, 25] on li "History" at bounding box center [1177, 37] width 208 height 69
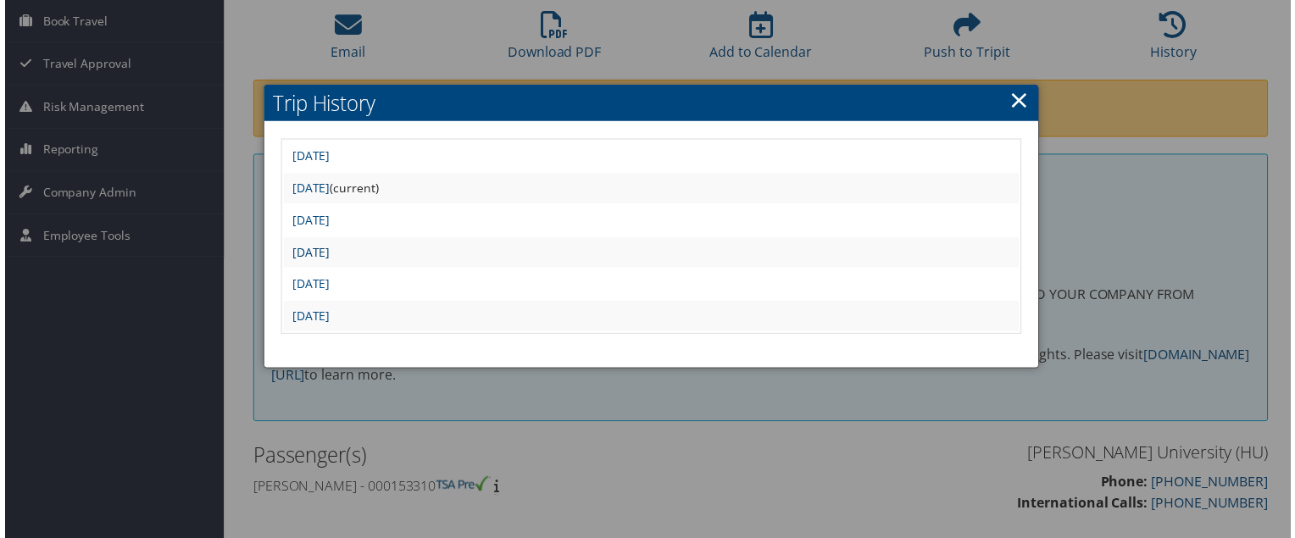
click at [327, 248] on link "Thu Mar 20 15:05:16 MDT 2025" at bounding box center [308, 254] width 38 height 16
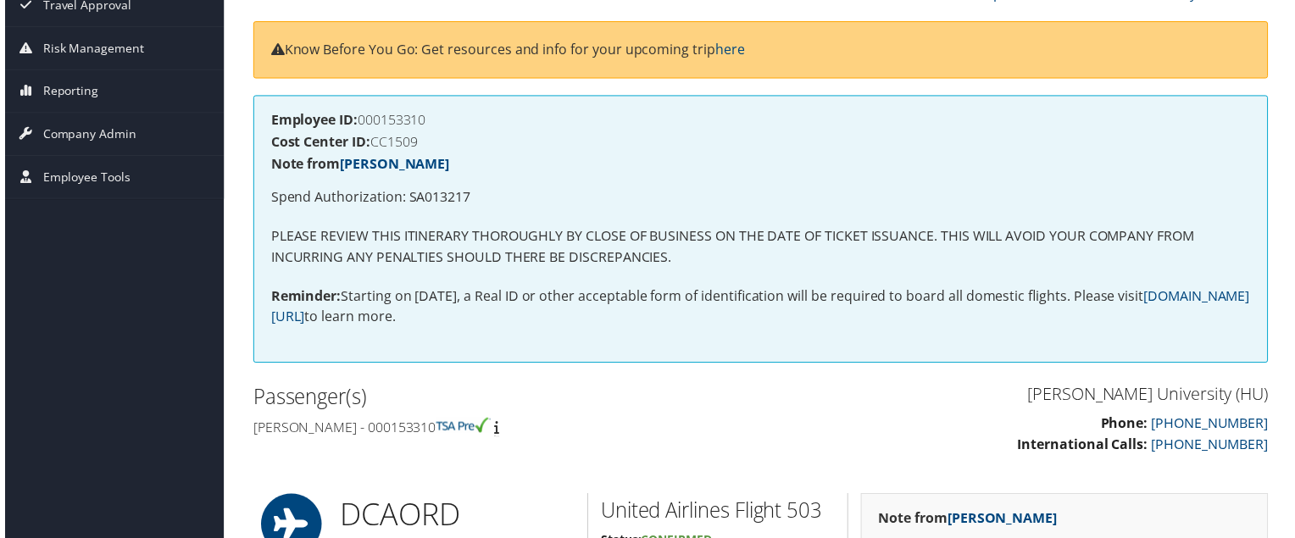
scroll to position [146, 0]
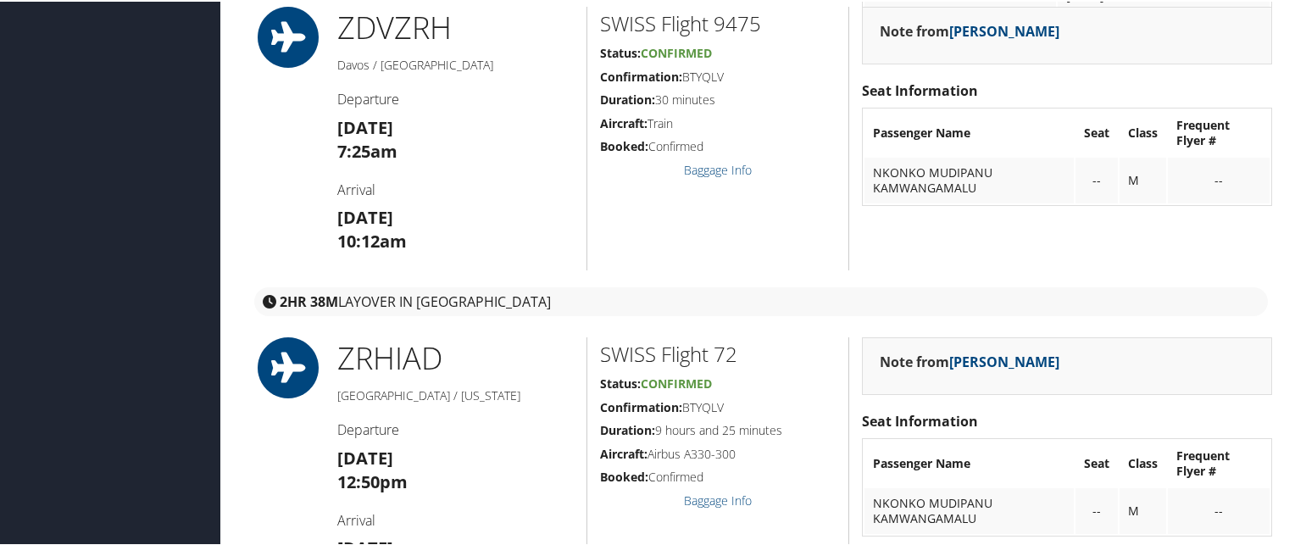
scroll to position [2002, 0]
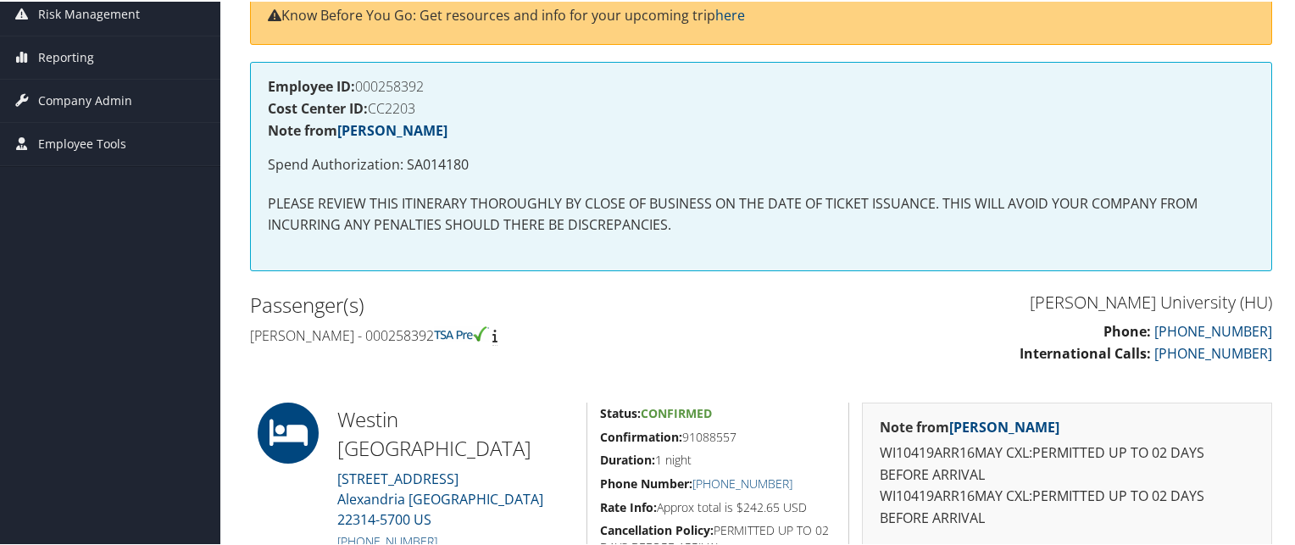
scroll to position [241, 0]
